Goal: Navigation & Orientation: Find specific page/section

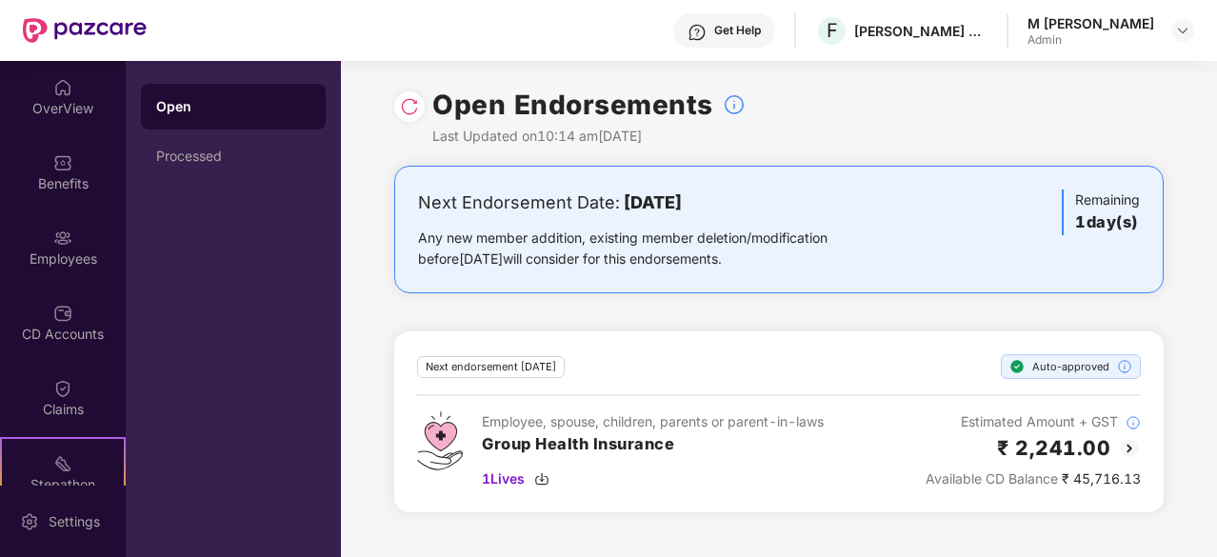
click at [424, 104] on div at bounding box center [409, 106] width 30 height 30
click at [60, 411] on div "Claims" at bounding box center [63, 409] width 126 height 19
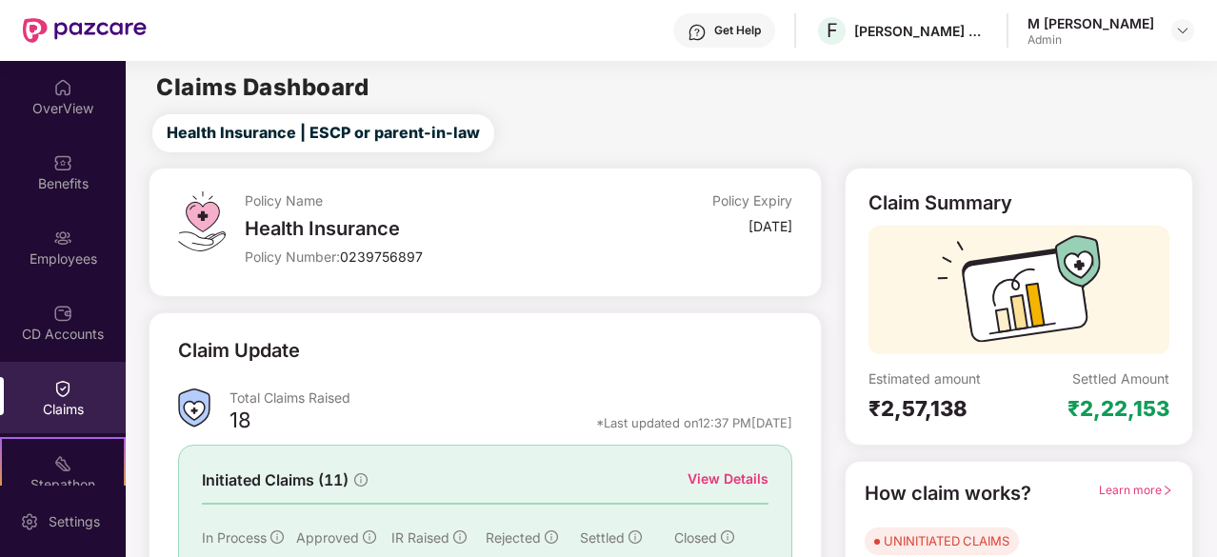
scroll to position [187, 0]
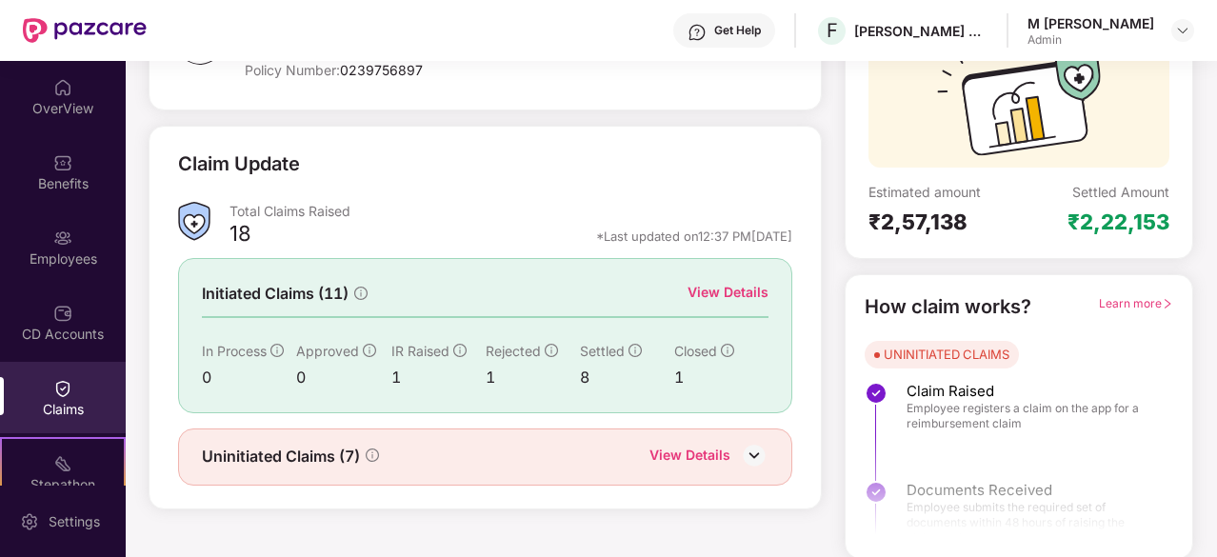
click at [720, 296] on div "View Details" at bounding box center [727, 292] width 81 height 21
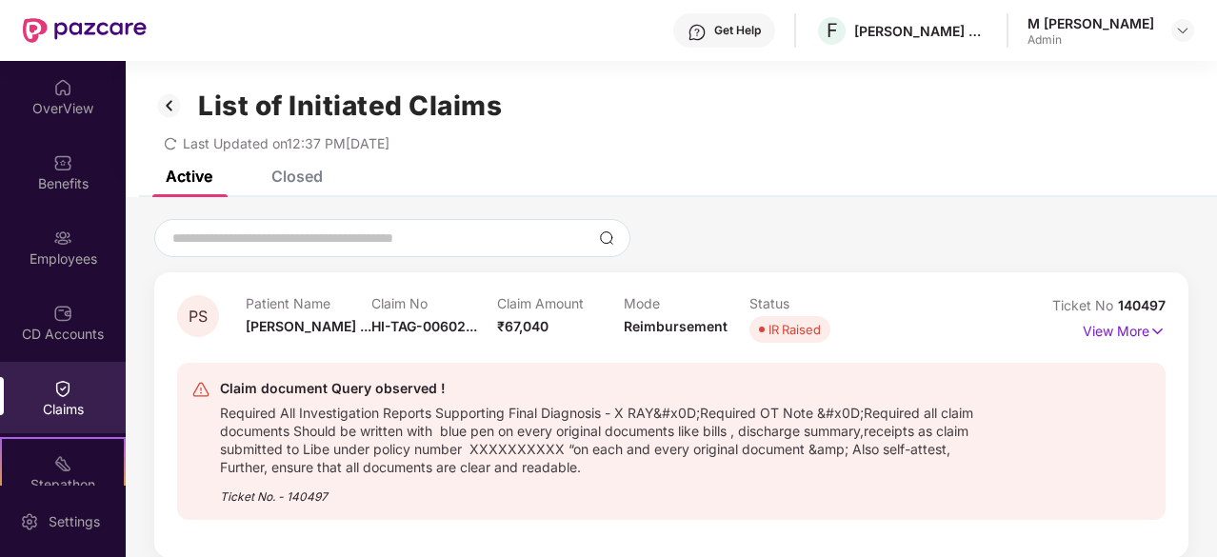
click at [166, 108] on img at bounding box center [169, 105] width 30 height 32
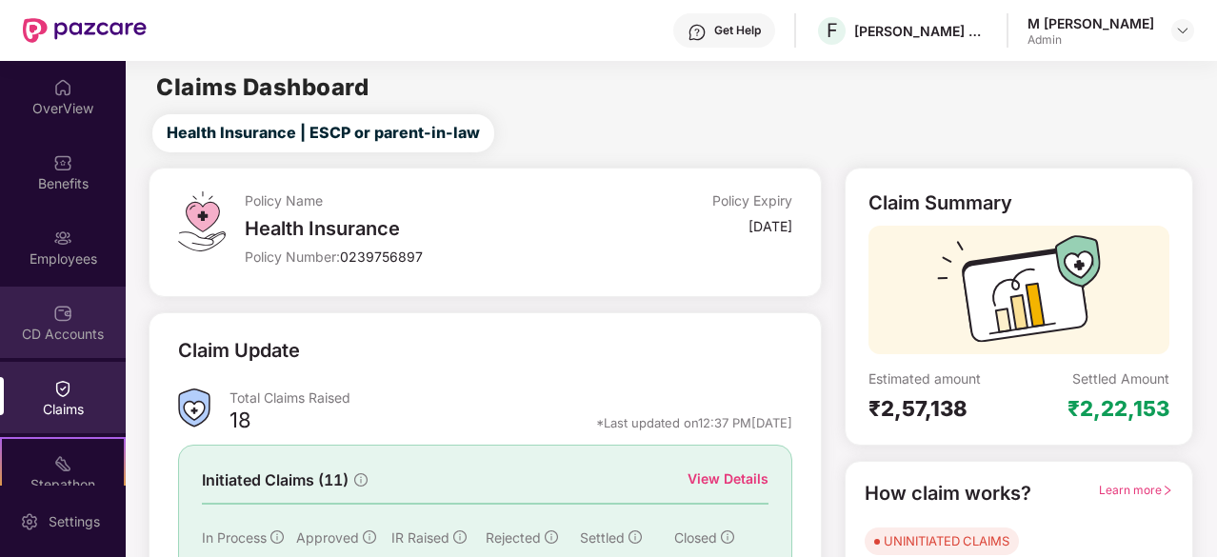
click at [78, 300] on div "CD Accounts" at bounding box center [63, 322] width 126 height 71
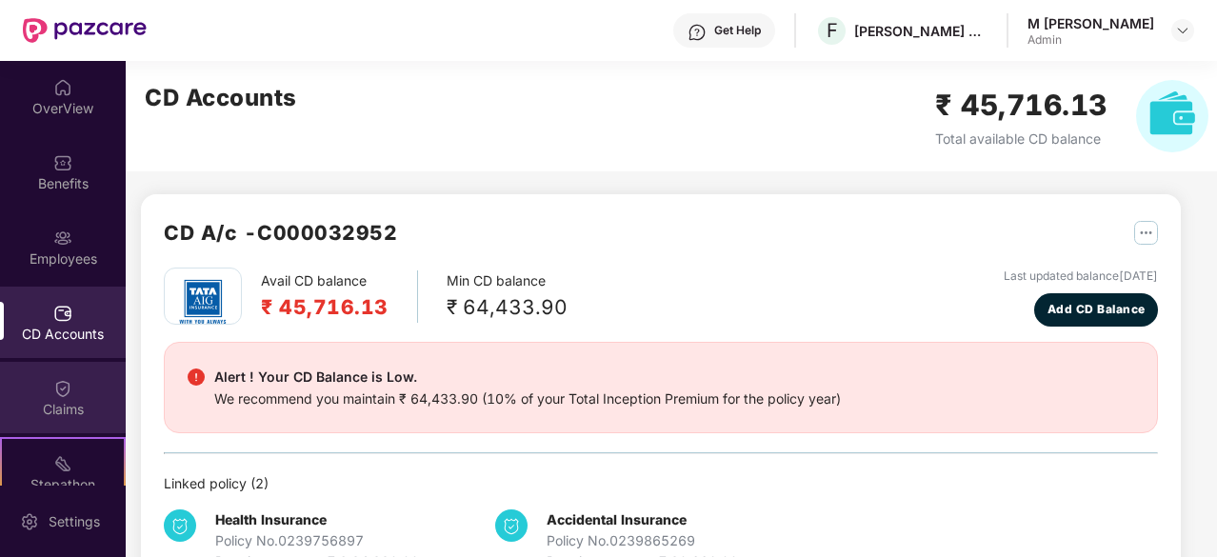
click at [85, 410] on div "Claims" at bounding box center [63, 409] width 126 height 19
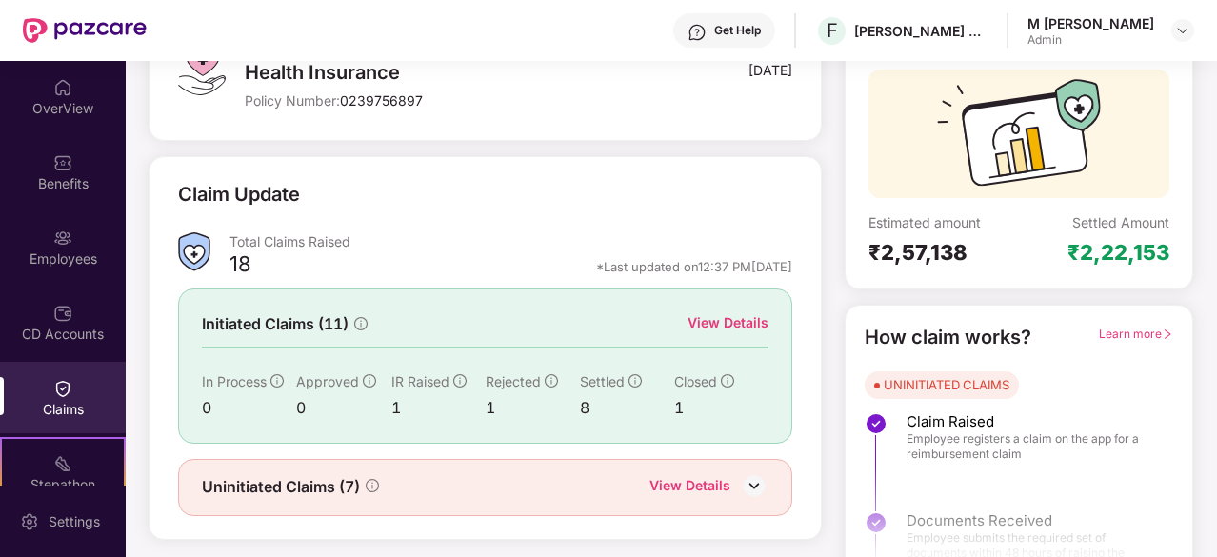
scroll to position [187, 0]
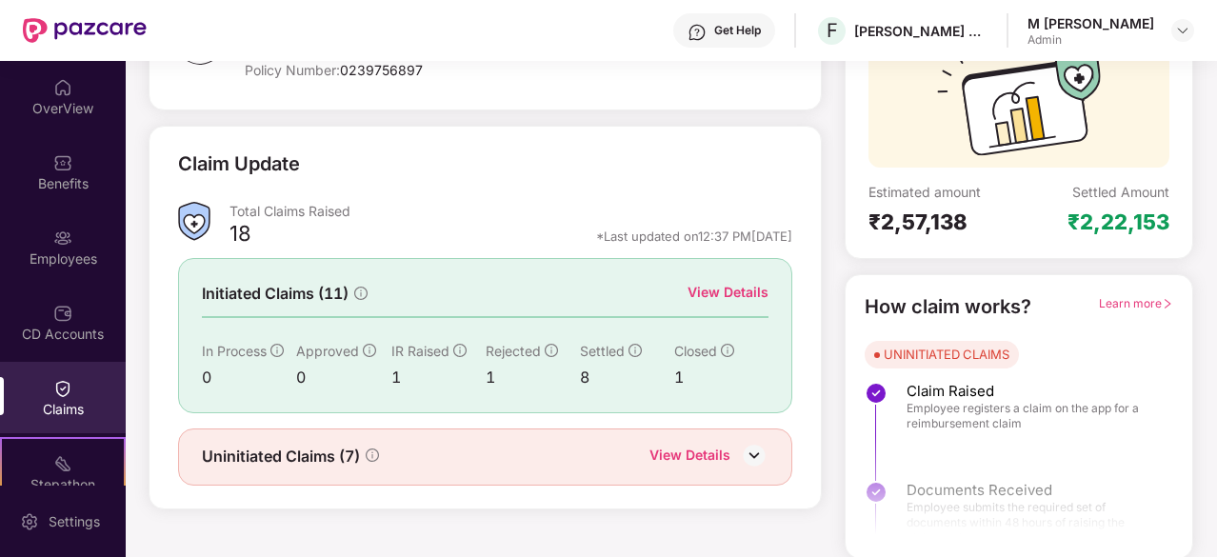
click at [707, 462] on div "View Details" at bounding box center [689, 457] width 81 height 25
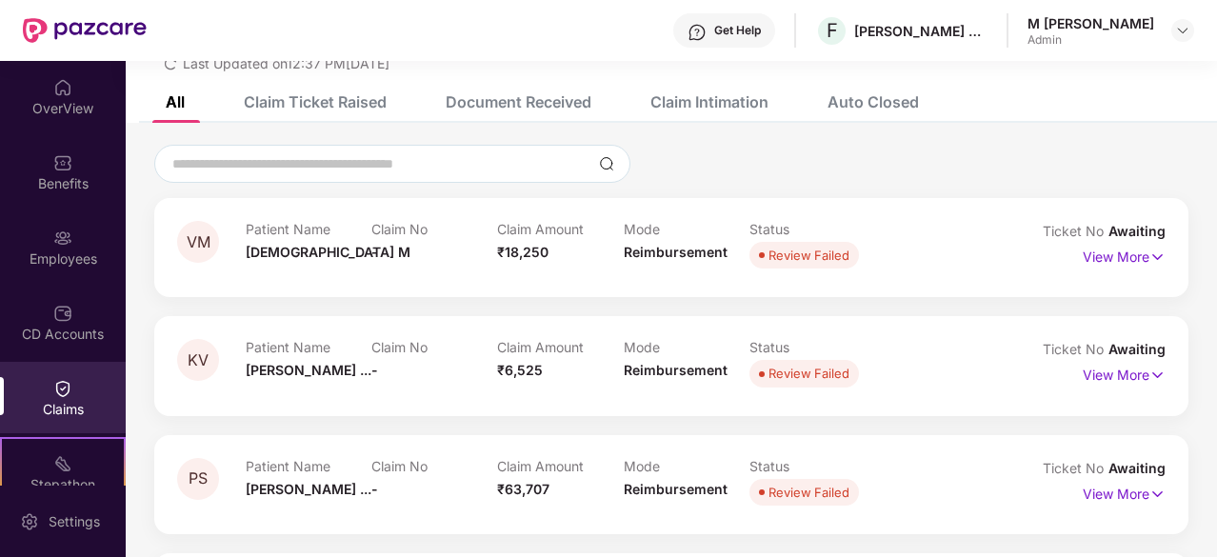
scroll to position [76, 0]
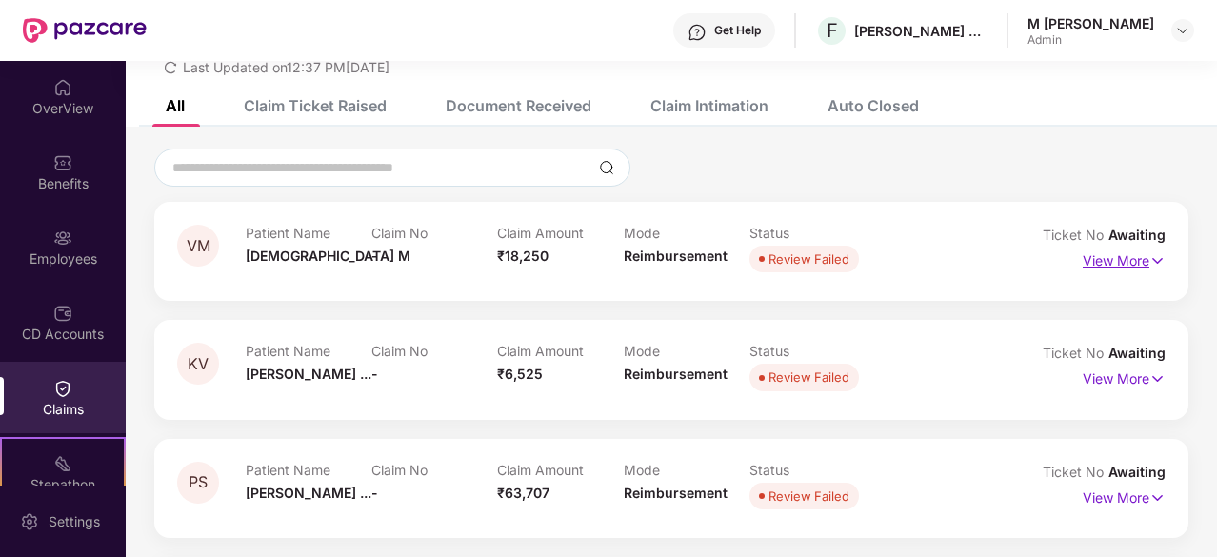
click at [1114, 265] on p "View More" at bounding box center [1123, 259] width 83 height 26
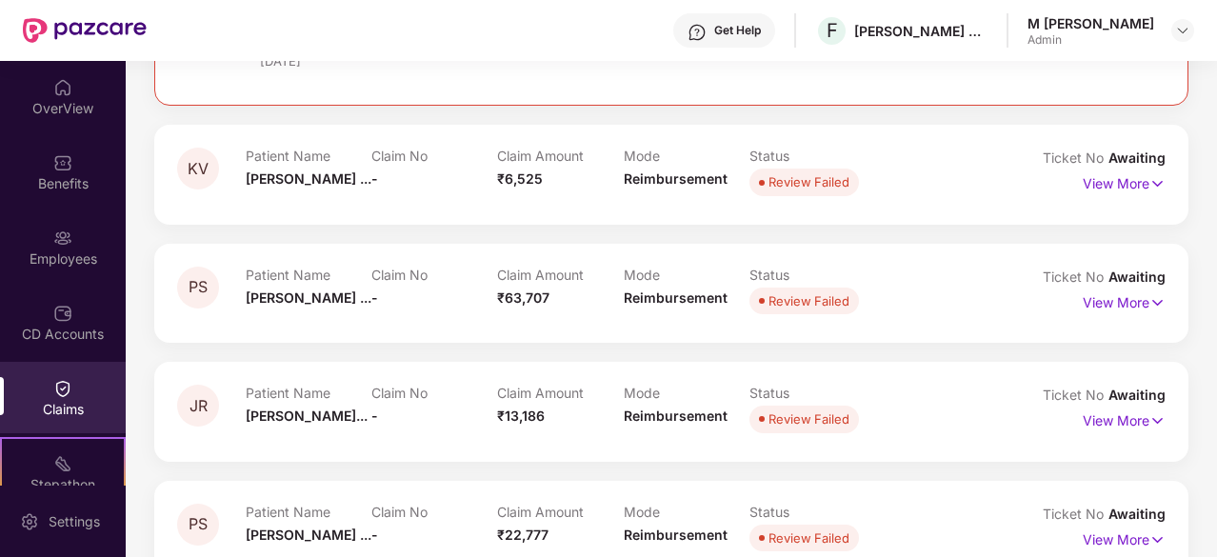
scroll to position [0, 0]
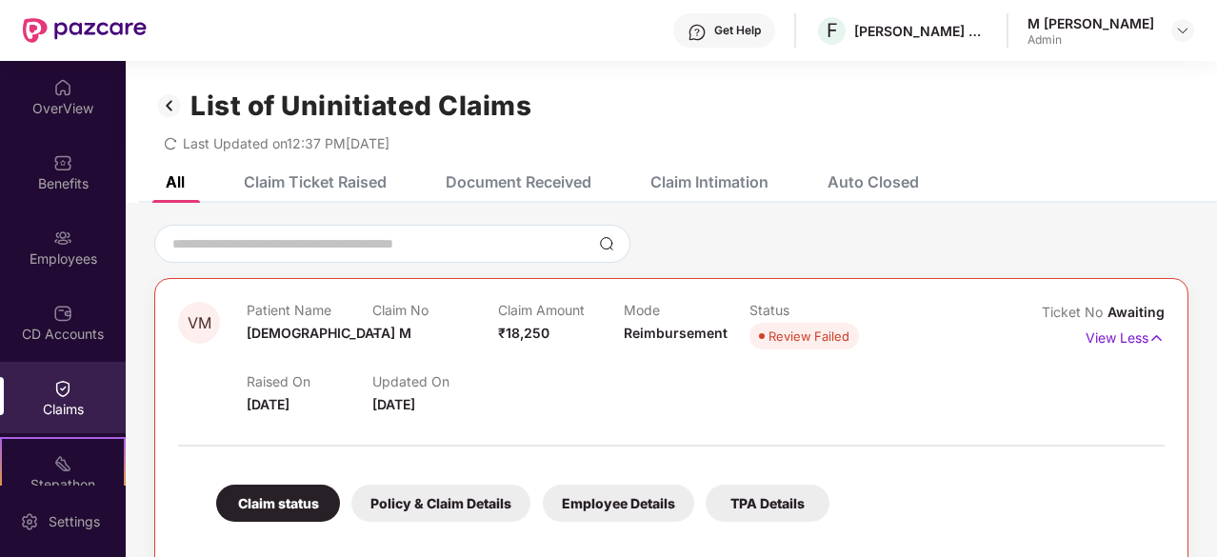
click at [175, 107] on img at bounding box center [169, 105] width 30 height 32
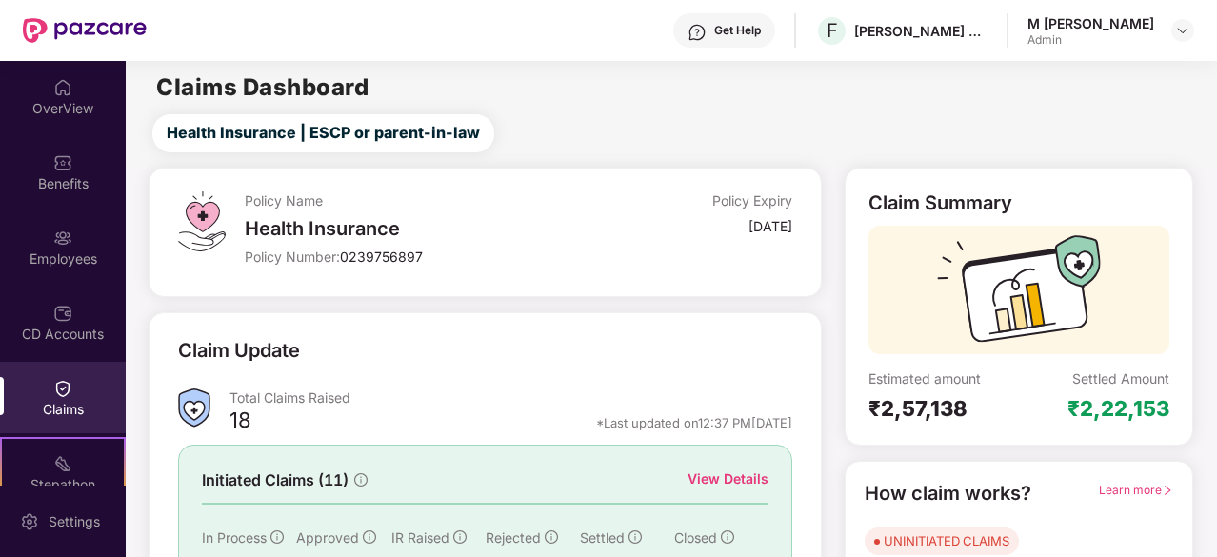
scroll to position [187, 0]
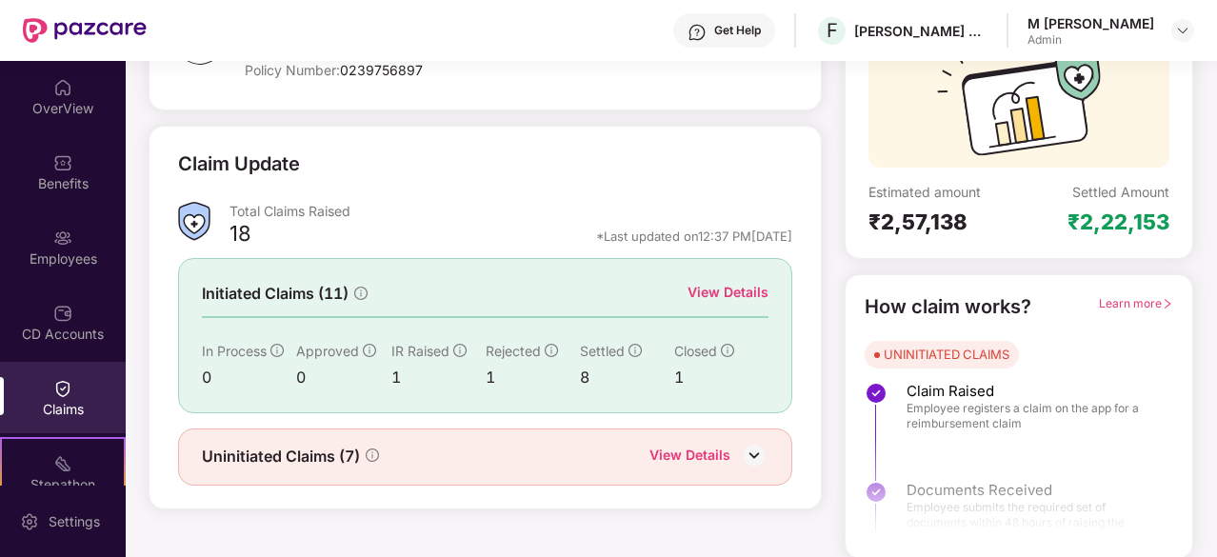
click at [720, 296] on div "View Details" at bounding box center [727, 292] width 81 height 21
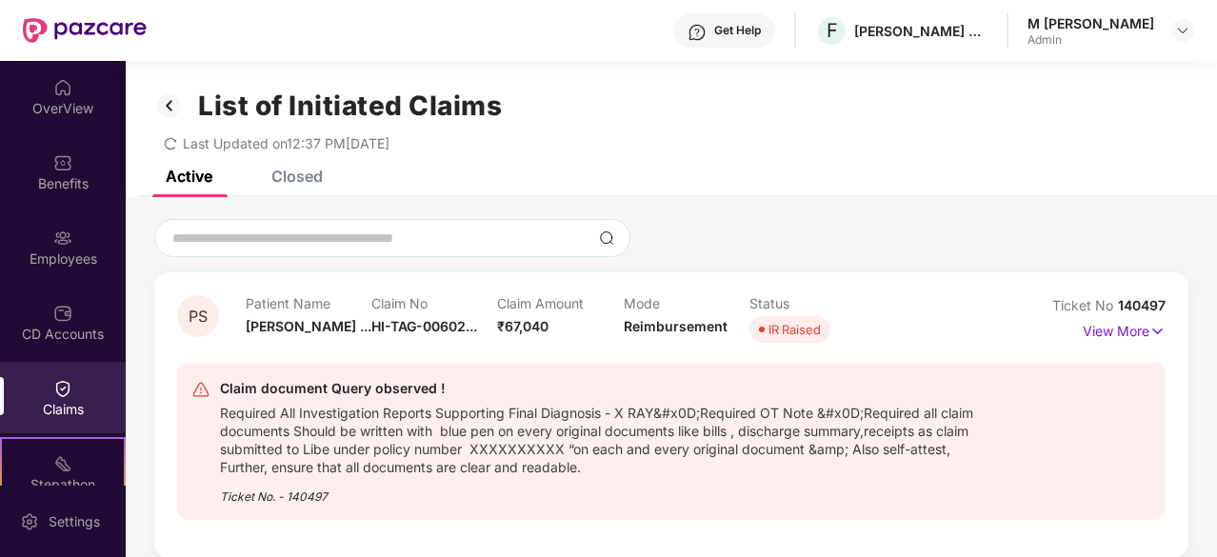
click at [284, 180] on div "Closed" at bounding box center [296, 176] width 51 height 19
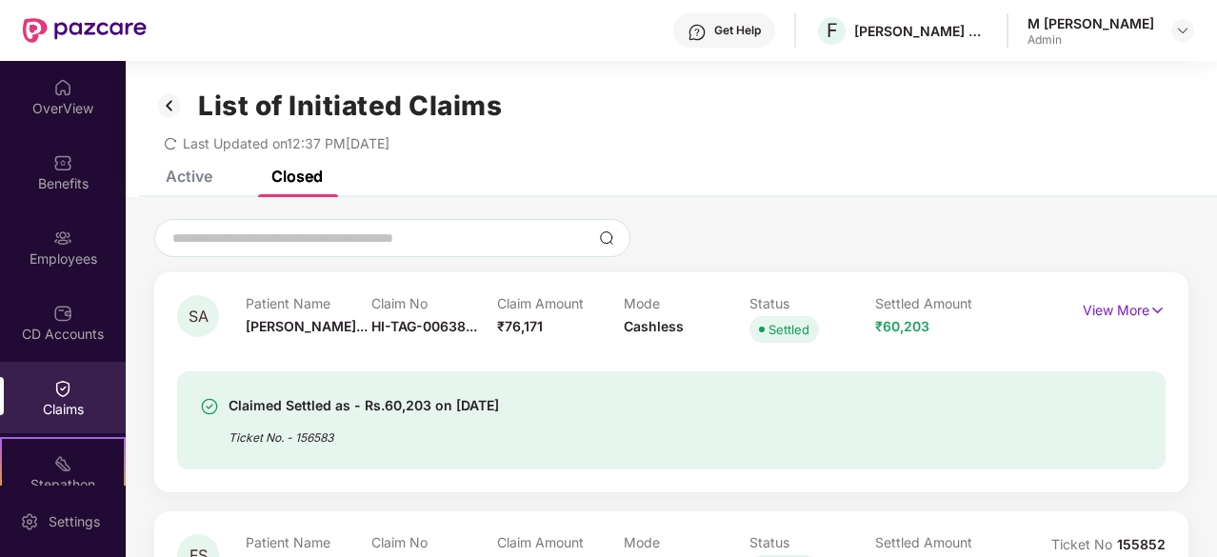
click at [177, 170] on div "Active" at bounding box center [189, 176] width 47 height 19
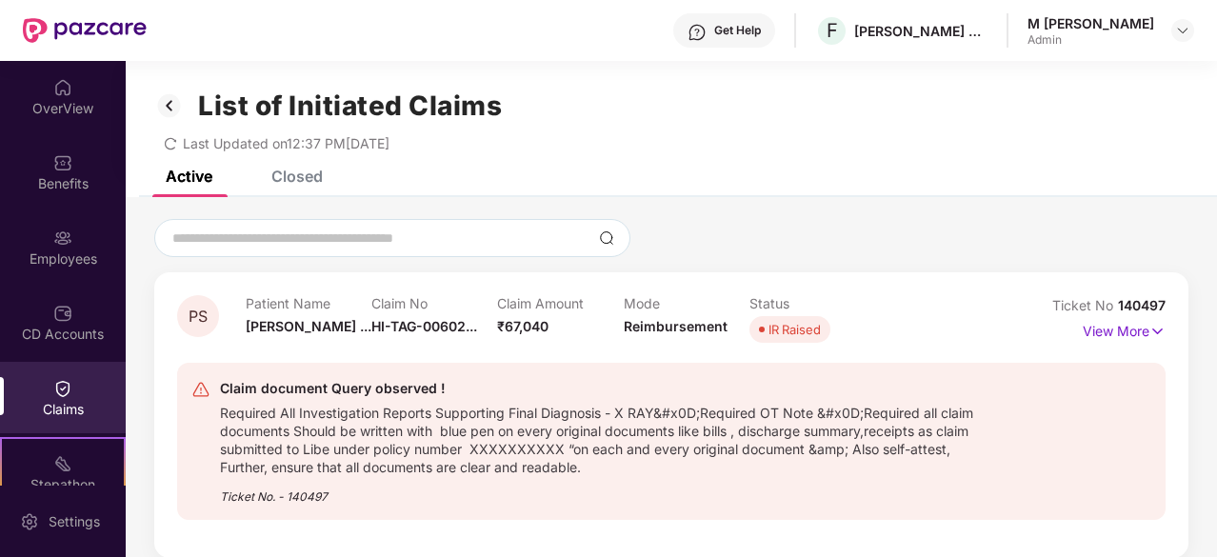
scroll to position [61, 0]
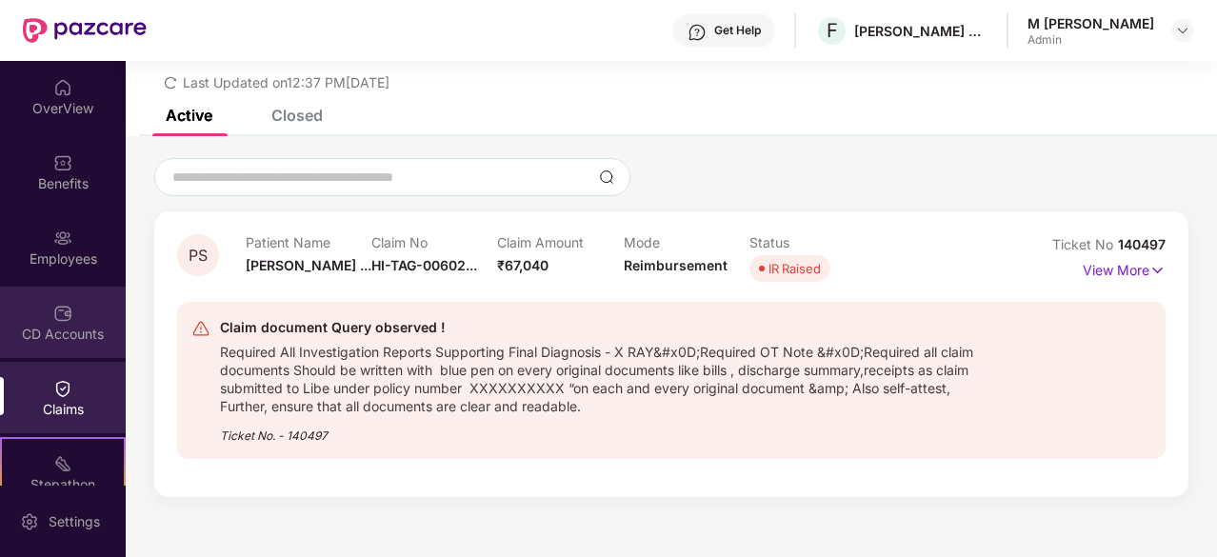
click at [46, 323] on div "CD Accounts" at bounding box center [63, 322] width 126 height 71
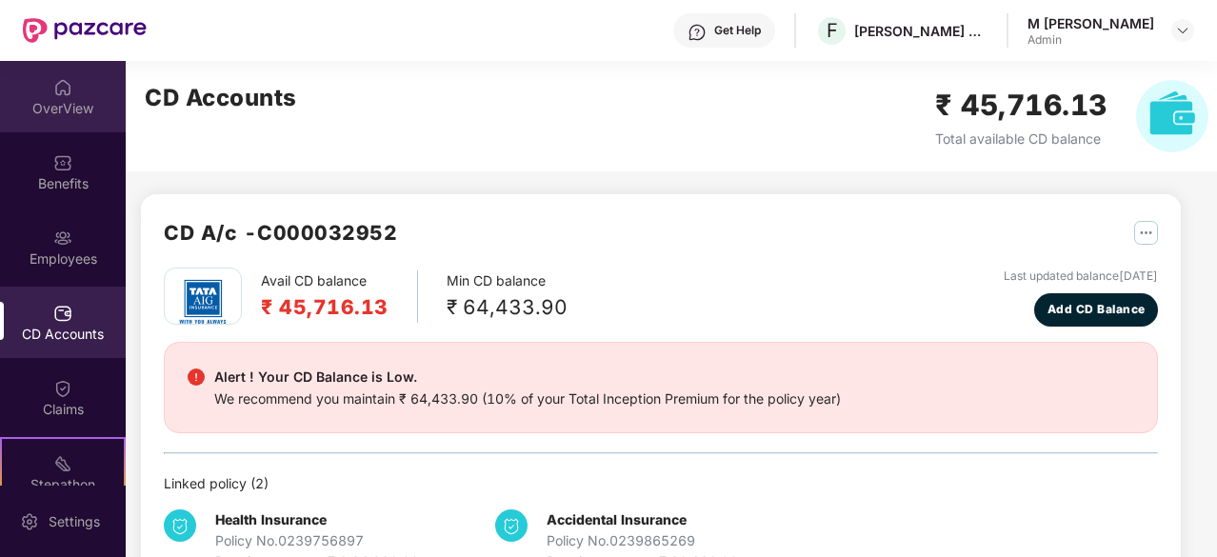
click at [69, 115] on div "OverView" at bounding box center [63, 108] width 126 height 19
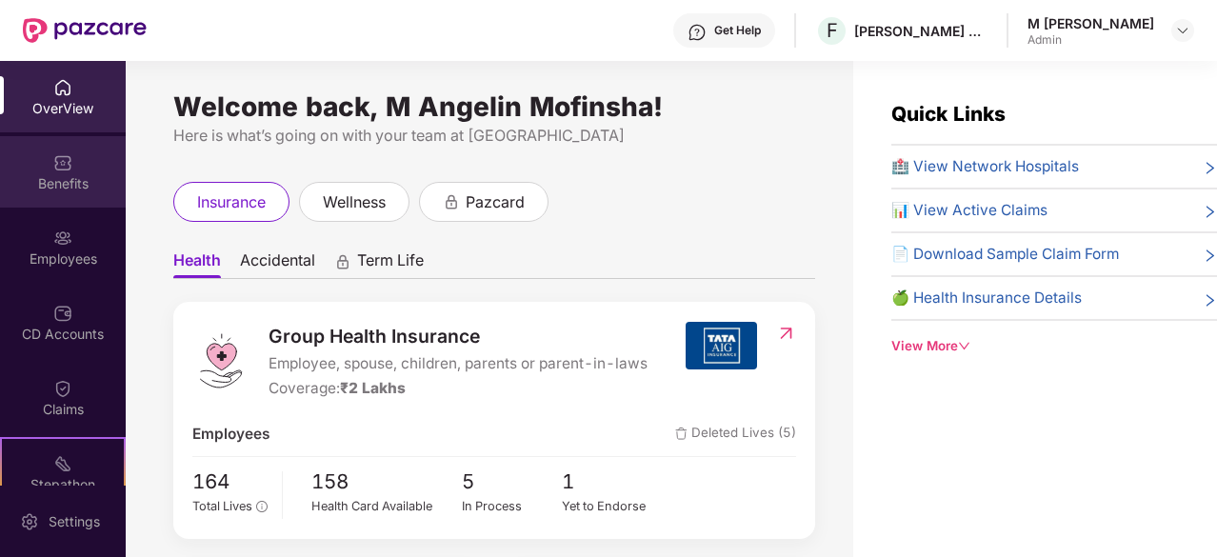
click at [71, 168] on div "Benefits" at bounding box center [63, 171] width 126 height 71
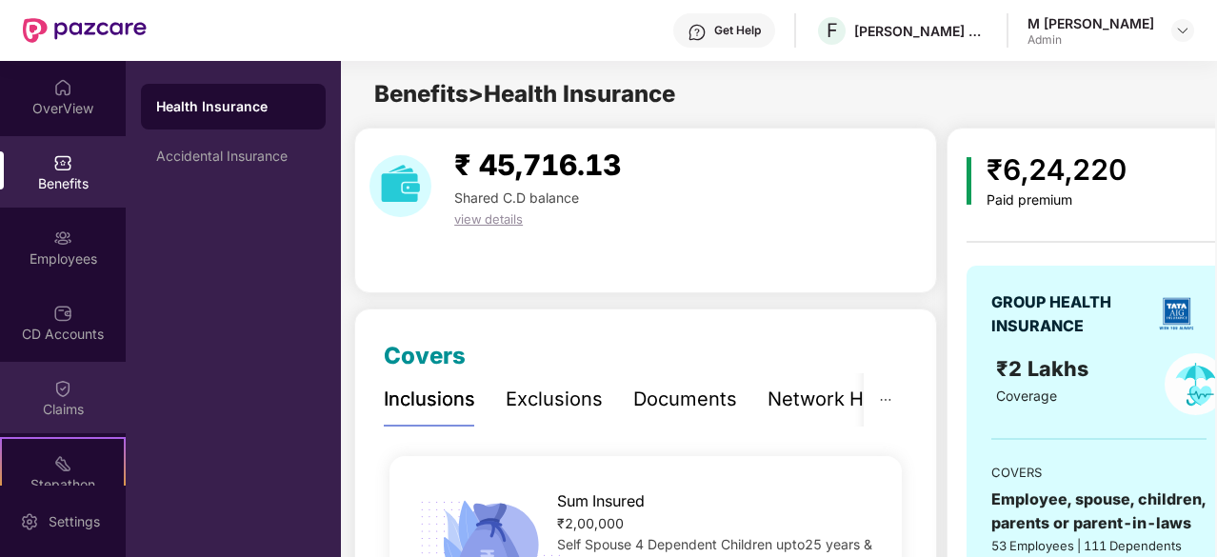
click at [65, 408] on div "Claims" at bounding box center [63, 409] width 126 height 19
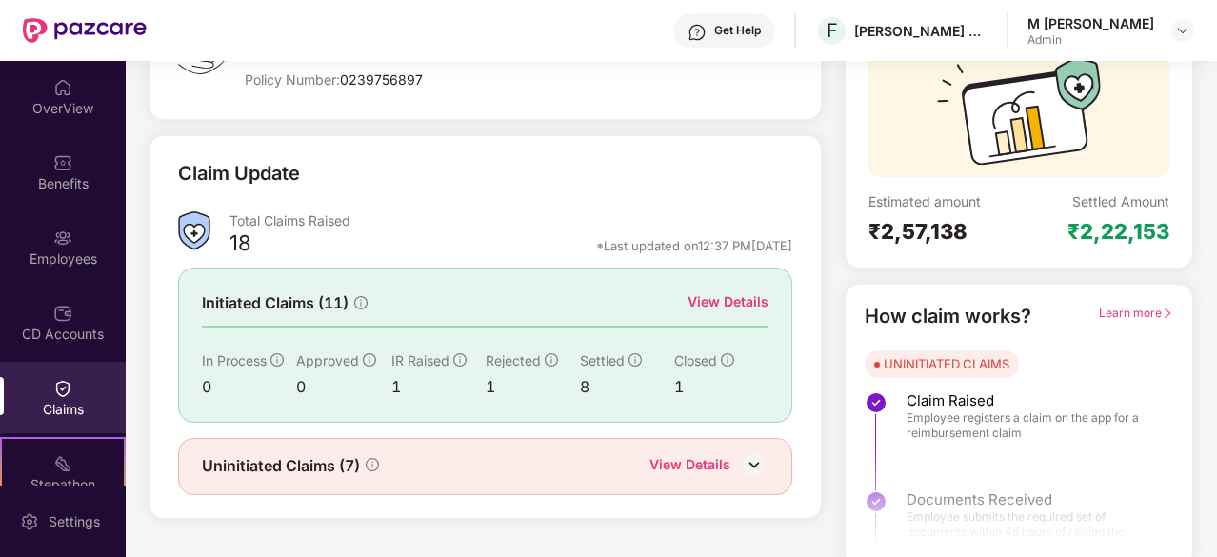
scroll to position [187, 0]
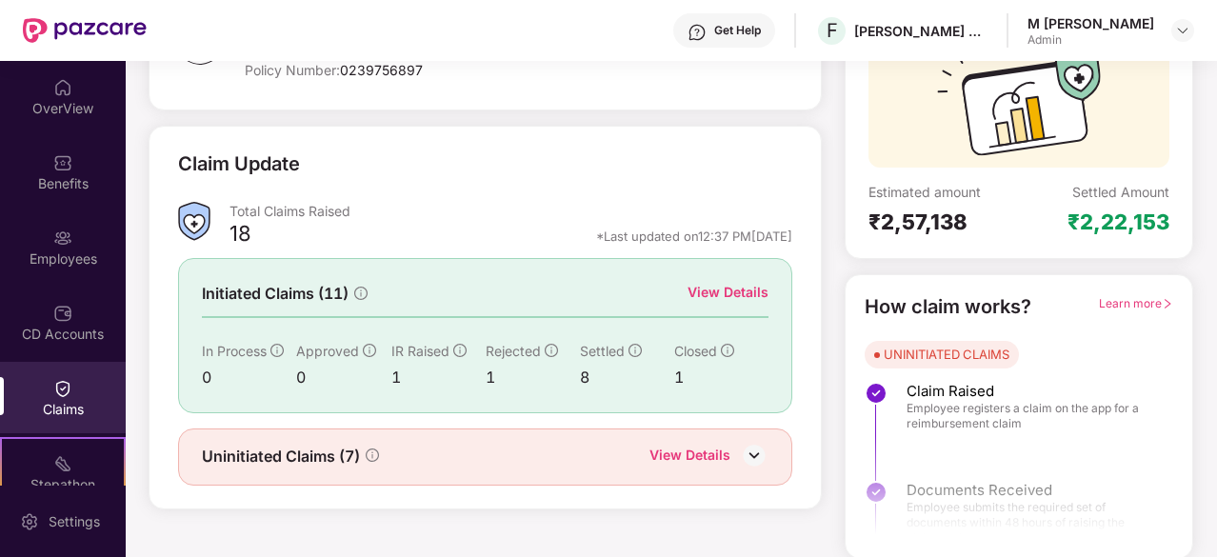
click at [691, 462] on div "View Details" at bounding box center [689, 457] width 81 height 25
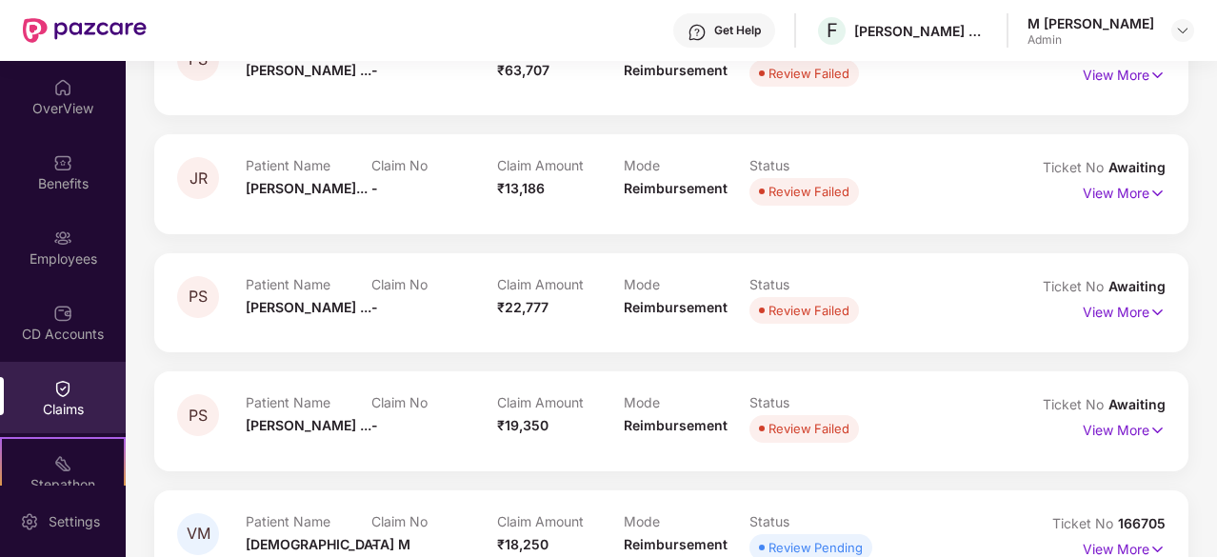
scroll to position [549, 0]
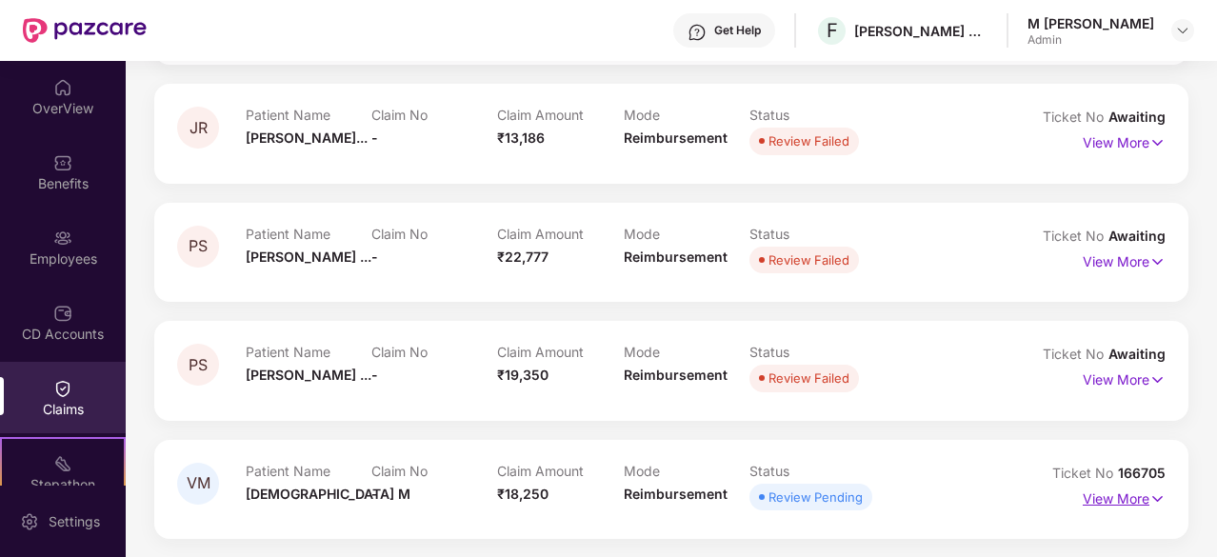
click at [1113, 492] on p "View More" at bounding box center [1123, 497] width 83 height 26
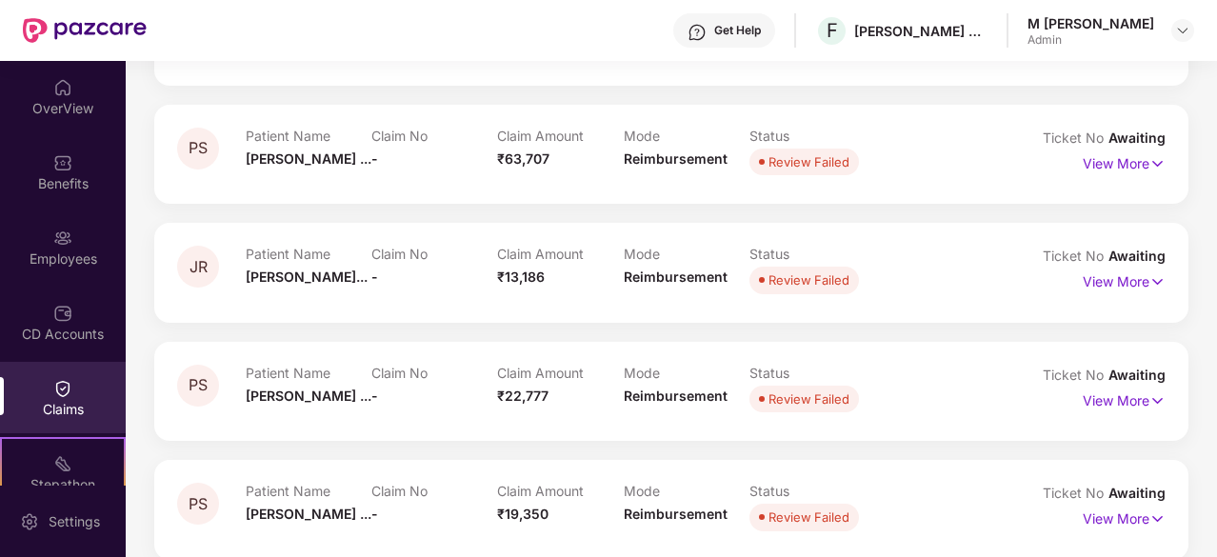
scroll to position [0, 0]
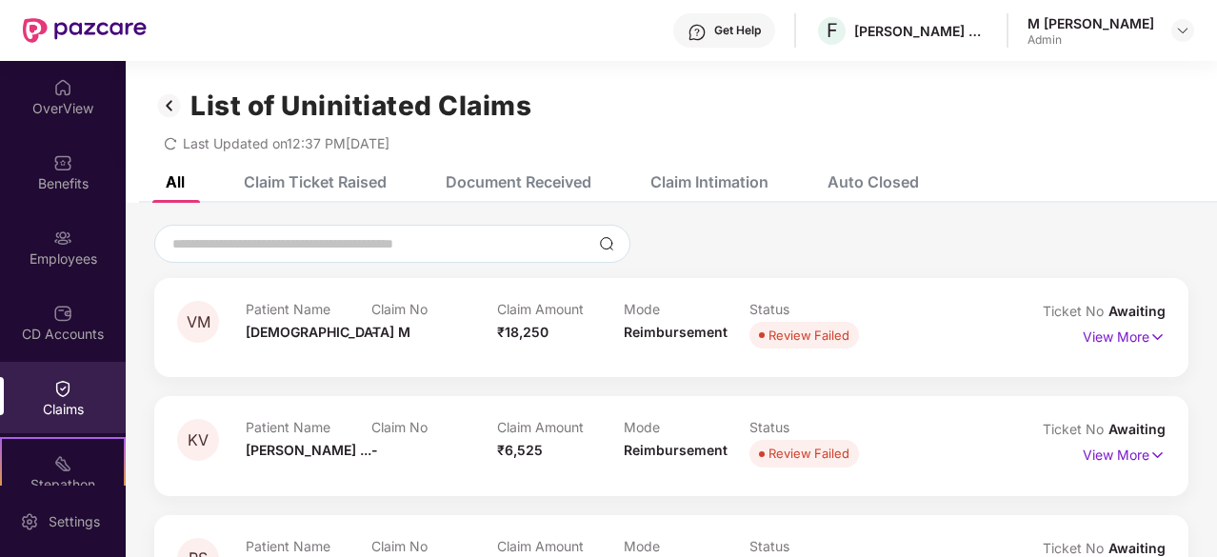
click at [175, 101] on img at bounding box center [169, 105] width 30 height 32
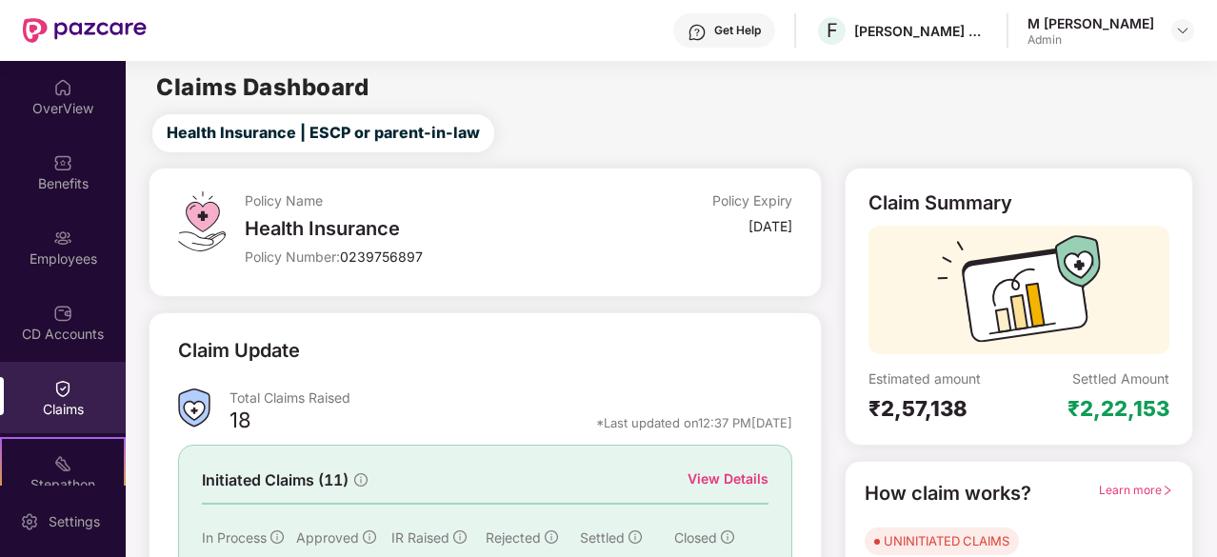
click at [84, 78] on div "OverView" at bounding box center [63, 96] width 126 height 71
